Goal: Information Seeking & Learning: Check status

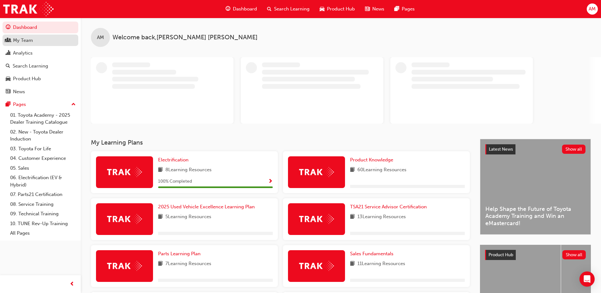
click at [41, 43] on div "My Team" at bounding box center [40, 40] width 69 height 8
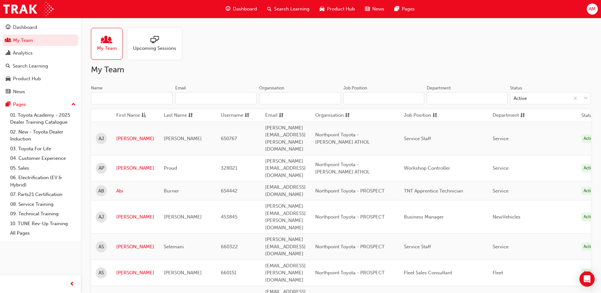
click at [136, 98] on input "Name" at bounding box center [132, 98] width 82 height 12
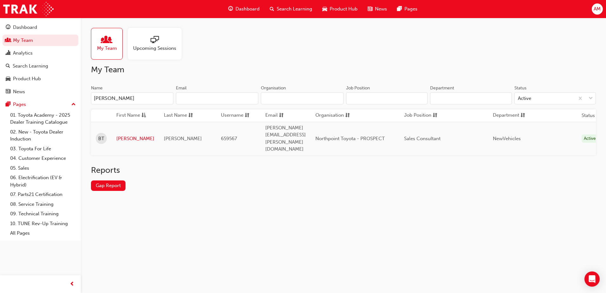
type input "[PERSON_NAME]"
click at [125, 126] on td "[PERSON_NAME]" at bounding box center [136, 138] width 48 height 33
click at [123, 135] on link "[PERSON_NAME]" at bounding box center [135, 138] width 38 height 7
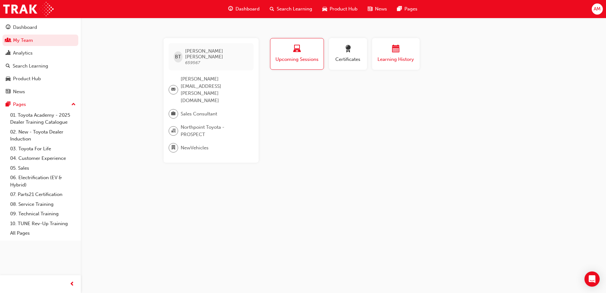
click at [399, 61] on span "Learning History" at bounding box center [396, 59] width 38 height 7
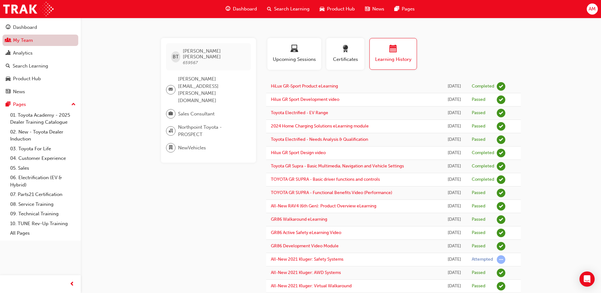
click at [28, 40] on link "My Team" at bounding box center [41, 41] width 76 height 12
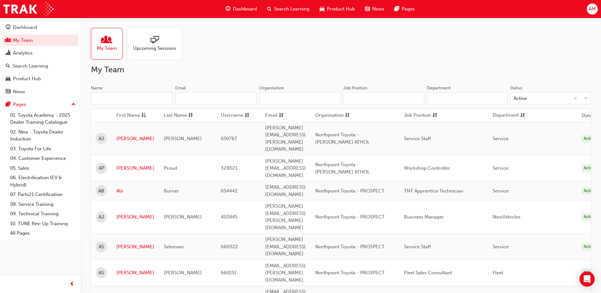
click at [114, 96] on input "Name" at bounding box center [132, 98] width 82 height 12
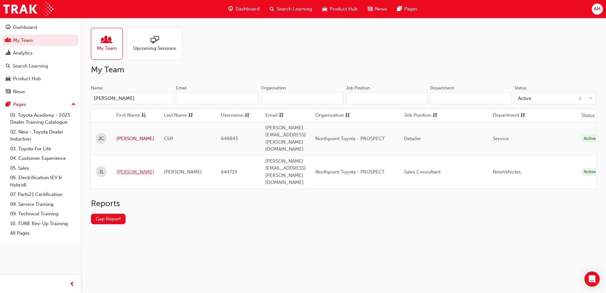
type input "[PERSON_NAME]"
click at [128, 168] on link "[PERSON_NAME]" at bounding box center [135, 171] width 38 height 7
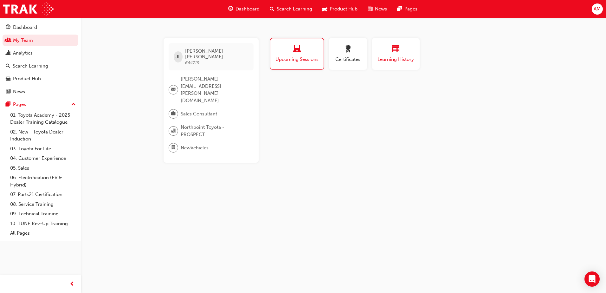
click at [400, 59] on span "Learning History" at bounding box center [396, 59] width 38 height 7
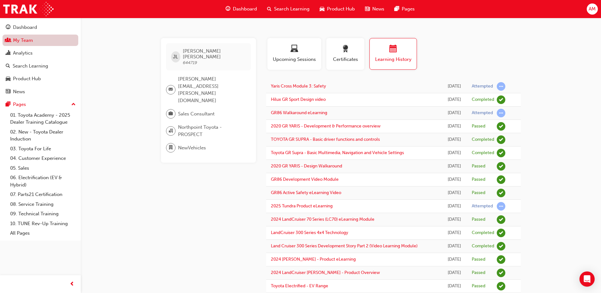
click at [36, 44] on link "My Team" at bounding box center [41, 41] width 76 height 12
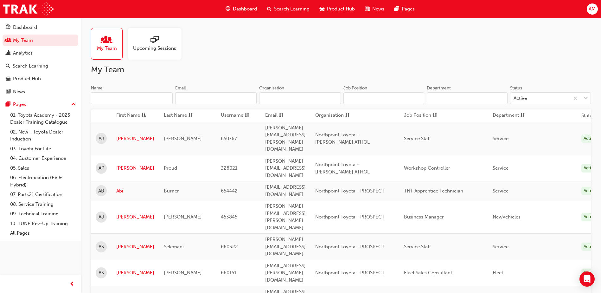
click at [117, 99] on input "Name" at bounding box center [132, 98] width 82 height 12
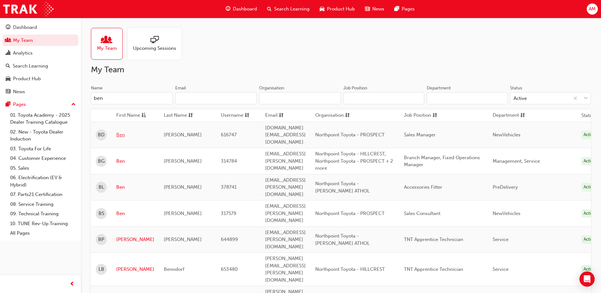
type input "ben"
click at [116, 131] on link "Ben" at bounding box center [135, 134] width 38 height 7
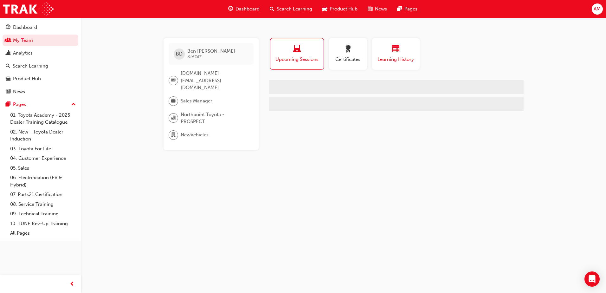
click at [388, 58] on span "Learning History" at bounding box center [396, 59] width 38 height 7
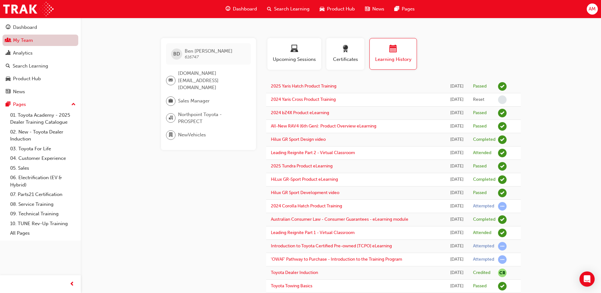
click at [34, 40] on link "My Team" at bounding box center [41, 41] width 76 height 12
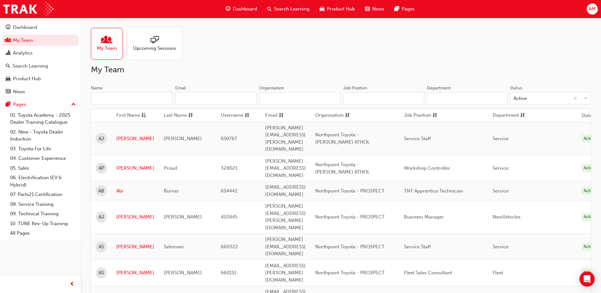
click at [123, 97] on input "Name" at bounding box center [132, 98] width 82 height 12
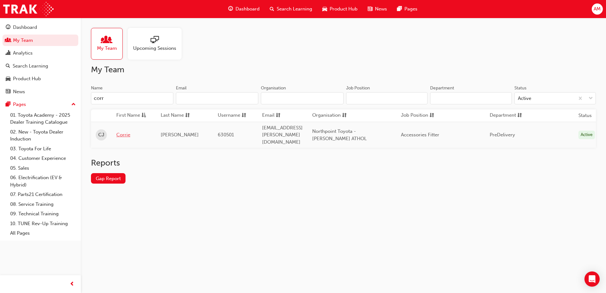
type input "corr"
click at [126, 133] on link "Corrie" at bounding box center [133, 134] width 35 height 7
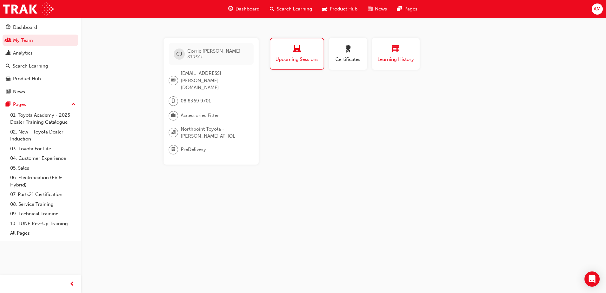
click at [415, 62] on span "Learning History" at bounding box center [396, 59] width 38 height 7
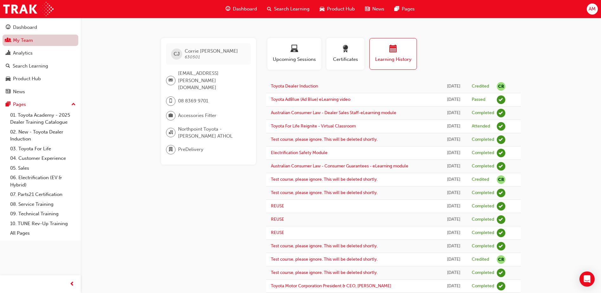
click at [31, 39] on link "My Team" at bounding box center [41, 41] width 76 height 12
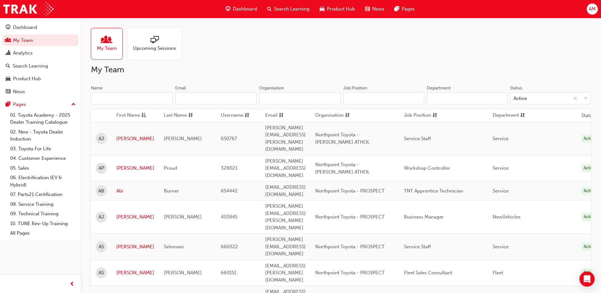
click at [125, 98] on input "Name" at bounding box center [132, 98] width 82 height 12
click at [147, 97] on input "Name" at bounding box center [132, 98] width 82 height 12
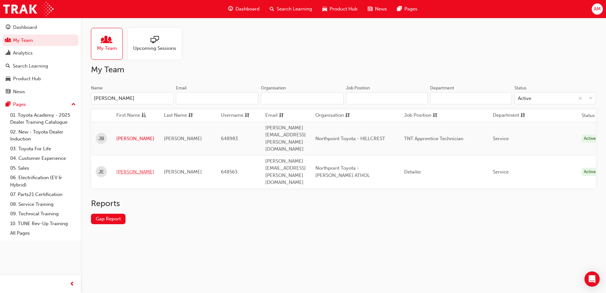
type input "[PERSON_NAME]"
click at [126, 168] on link "[PERSON_NAME]" at bounding box center [135, 171] width 38 height 7
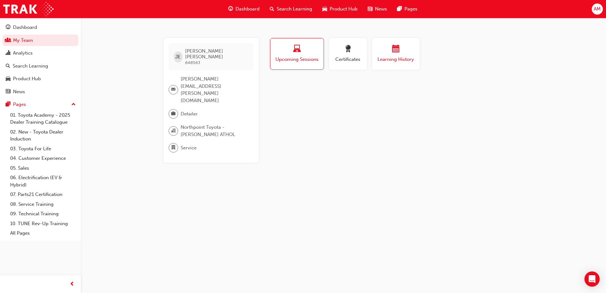
click at [399, 60] on span "Learning History" at bounding box center [396, 59] width 38 height 7
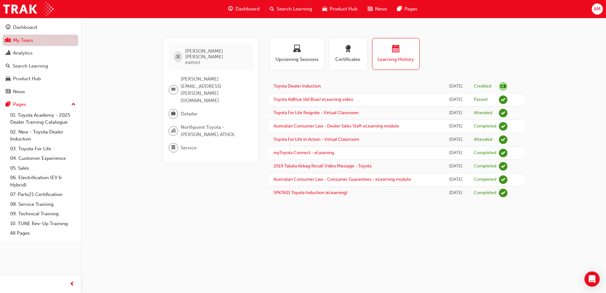
click at [38, 41] on link "My Team" at bounding box center [41, 41] width 76 height 12
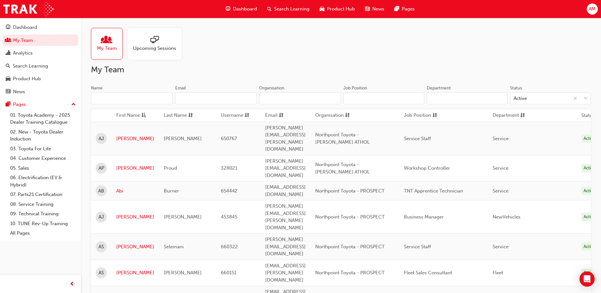
click at [141, 101] on input "Name" at bounding box center [132, 98] width 82 height 12
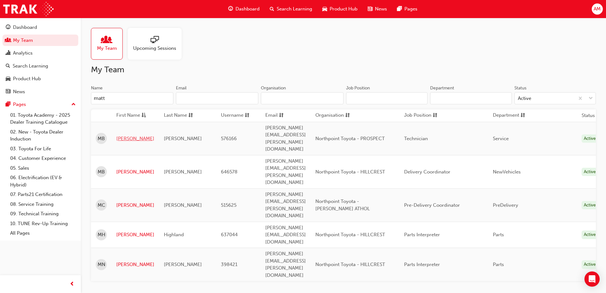
type input "matt"
click at [125, 135] on link "[PERSON_NAME]" at bounding box center [135, 138] width 38 height 7
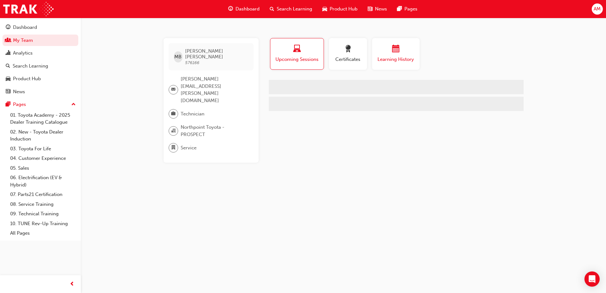
click at [396, 45] on span "calendar-icon" at bounding box center [396, 49] width 8 height 9
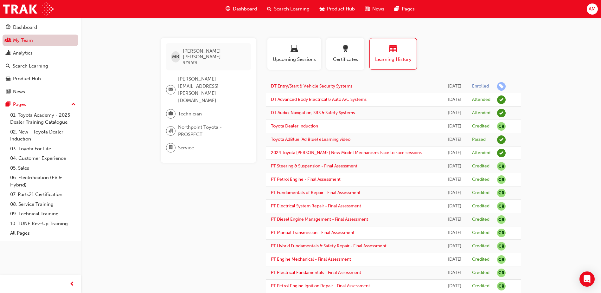
click at [35, 39] on link "My Team" at bounding box center [41, 41] width 76 height 12
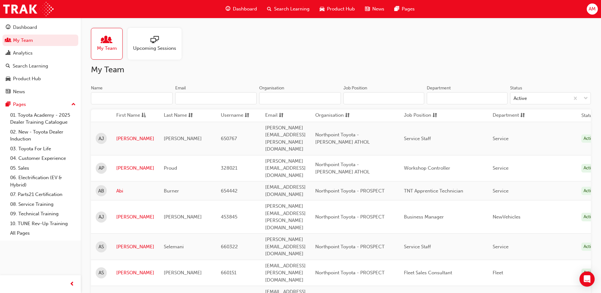
click at [118, 99] on input "Name" at bounding box center [132, 98] width 82 height 12
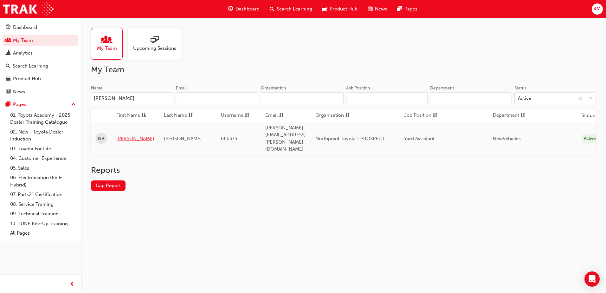
type input "[PERSON_NAME]"
click at [133, 135] on link "[PERSON_NAME]" at bounding box center [135, 138] width 38 height 7
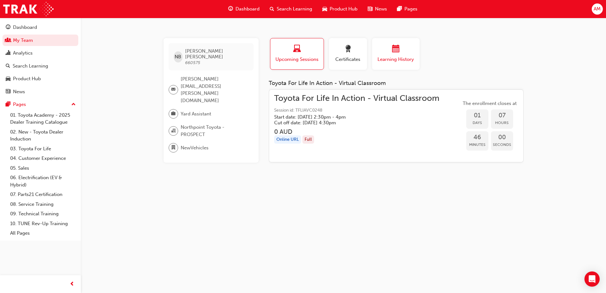
click at [403, 58] on span "Learning History" at bounding box center [396, 59] width 38 height 7
